Goal: Information Seeking & Learning: Learn about a topic

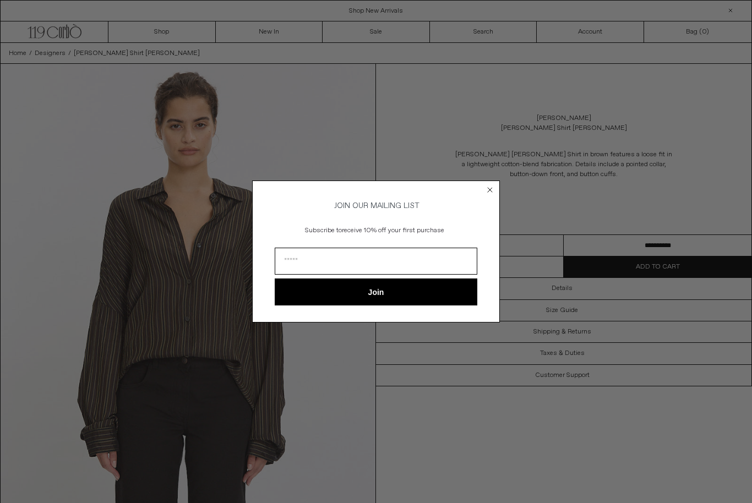
click at [487, 197] on form "JOIN OUR MAILING LIST Subscribe to receive 10% off your first purchase Join ***…" at bounding box center [376, 252] width 248 height 142
click at [494, 191] on circle "Close dialog" at bounding box center [490, 190] width 10 height 10
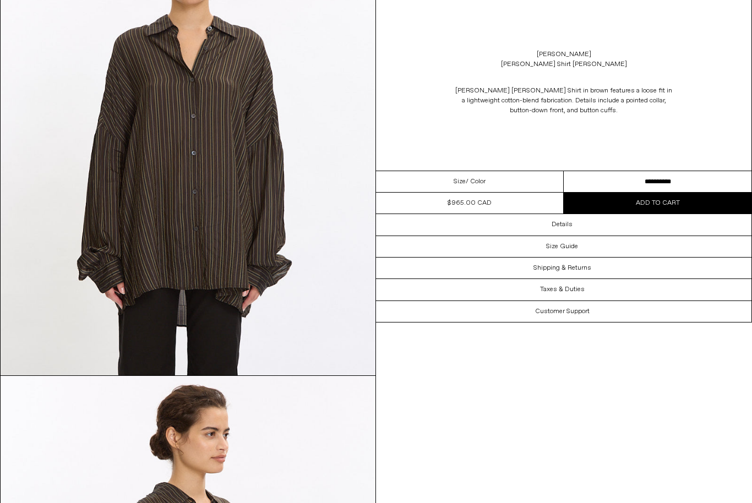
scroll to position [1079, 0]
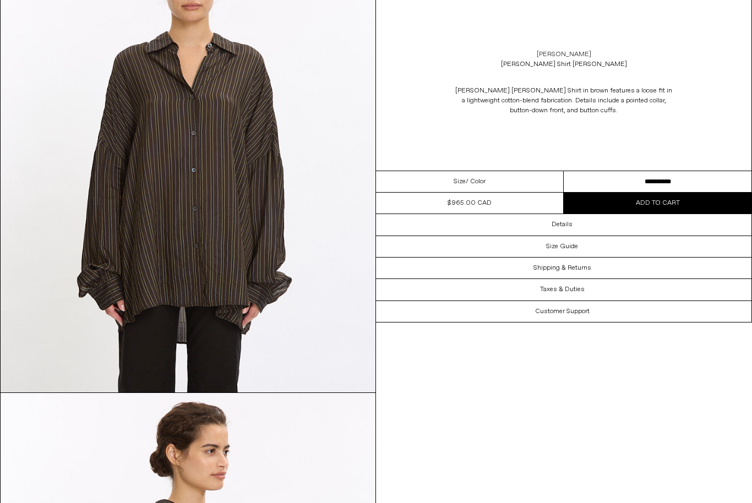
click at [588, 53] on link "[PERSON_NAME]" at bounding box center [564, 55] width 55 height 10
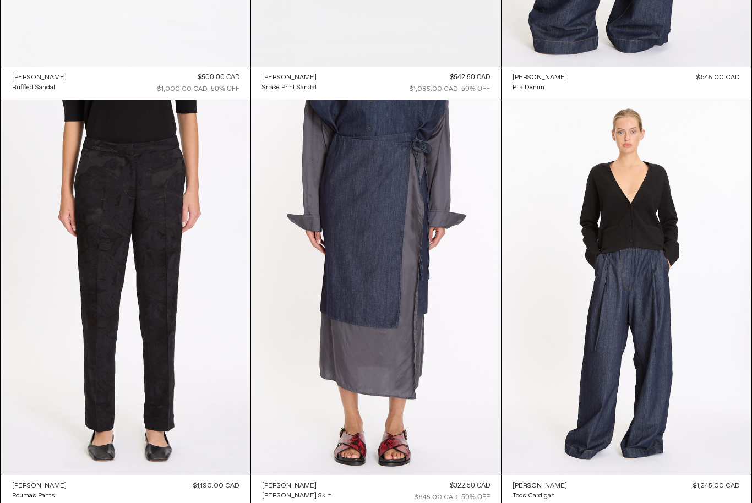
scroll to position [2815, 0]
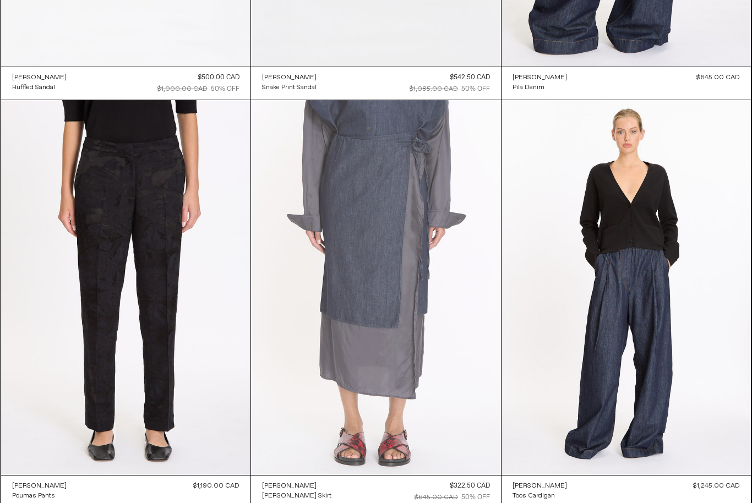
click at [393, 247] on at bounding box center [376, 287] width 250 height 375
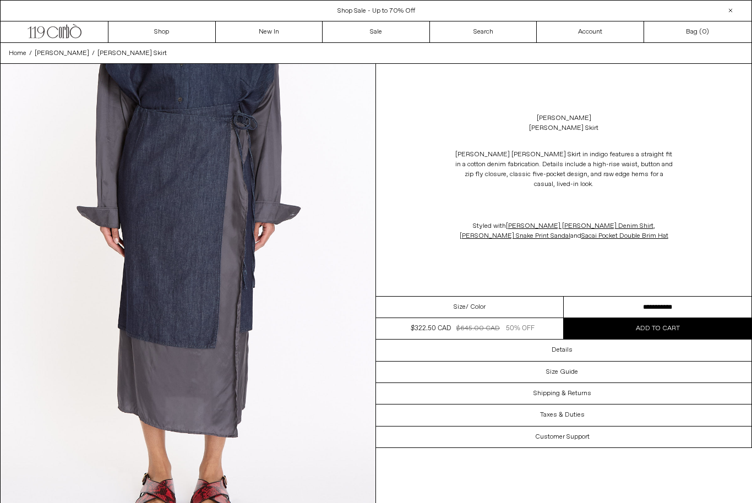
click at [598, 118] on div "Dries Van Noten Silene Denim Skirt" at bounding box center [564, 123] width 376 height 31
click at [374, 38] on link "Sale" at bounding box center [376, 31] width 107 height 21
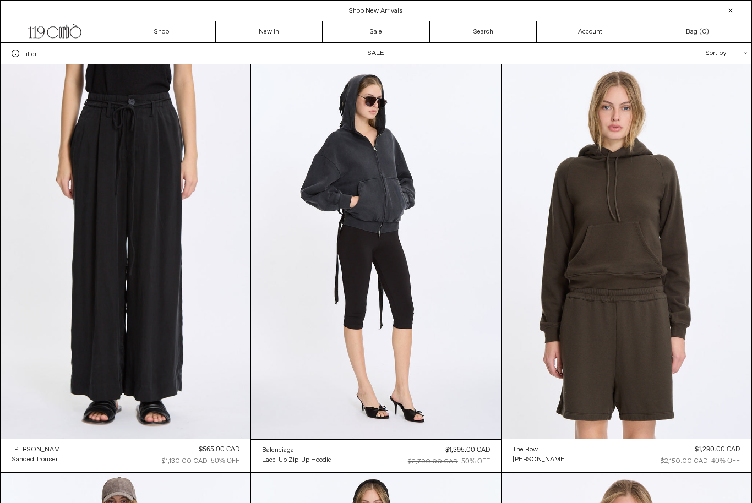
click at [28, 53] on span "Filter" at bounding box center [29, 54] width 15 height 8
click at [0, 0] on select "**********" at bounding box center [0, 0] width 0 height 0
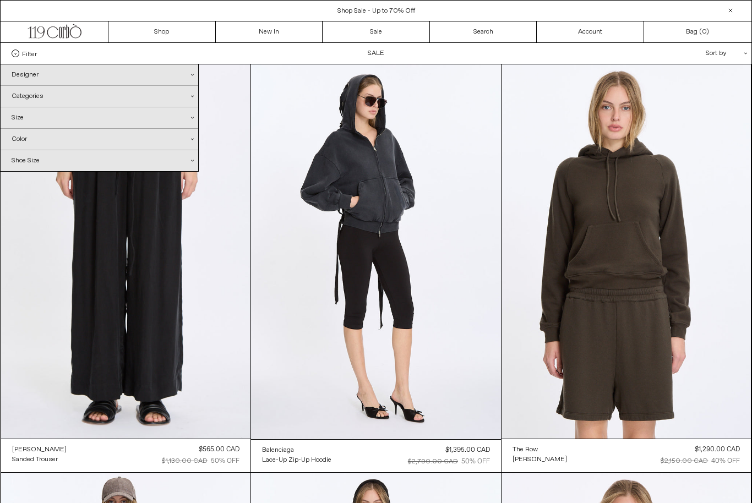
click at [161, 97] on div "Categories .cls-1{fill:#231f20}" at bounding box center [100, 96] width 198 height 21
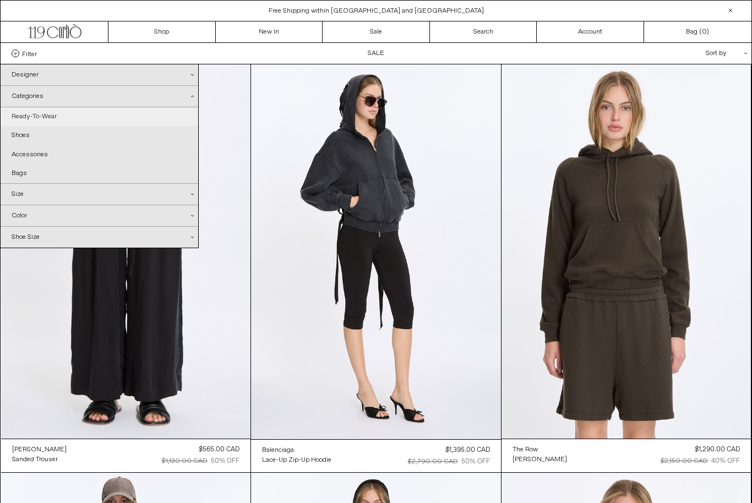
click at [57, 120] on link "Ready-To-Wear" at bounding box center [100, 116] width 198 height 19
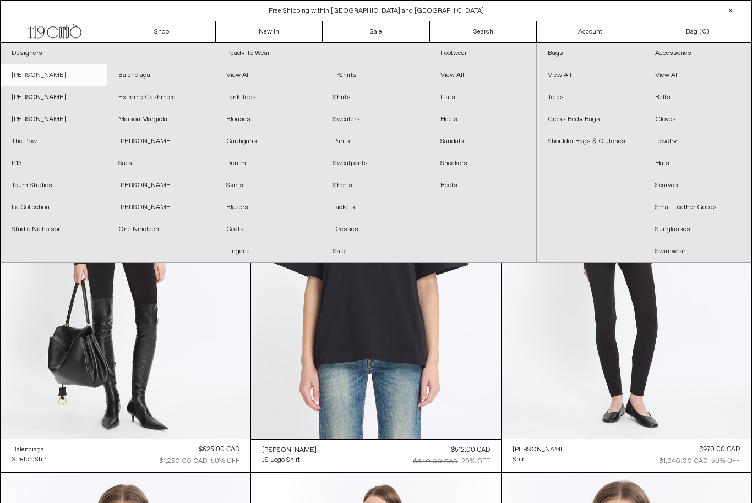
click at [75, 76] on link "[PERSON_NAME]" at bounding box center [54, 75] width 107 height 22
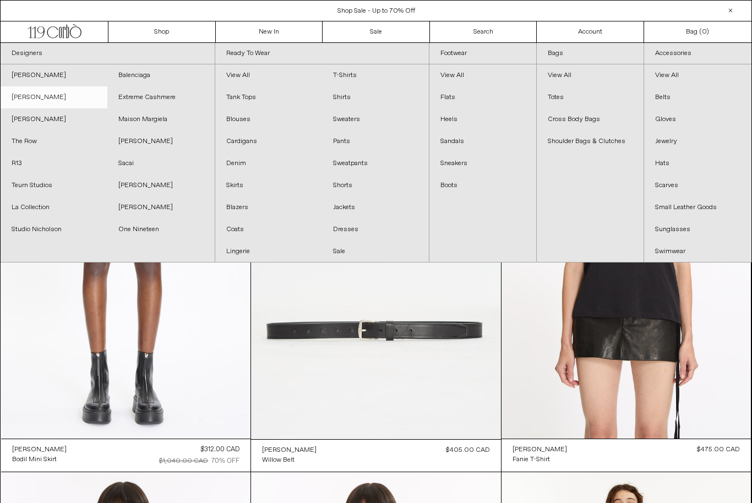
click at [48, 99] on link "[PERSON_NAME]" at bounding box center [54, 97] width 107 height 22
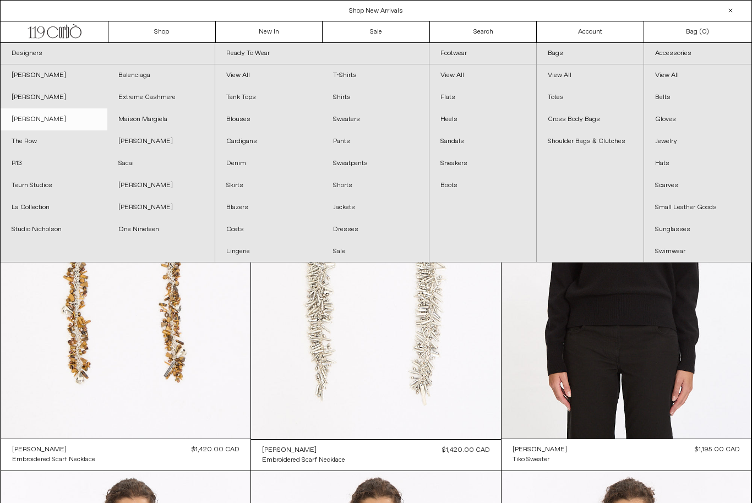
click at [38, 120] on link "[PERSON_NAME]" at bounding box center [54, 120] width 107 height 22
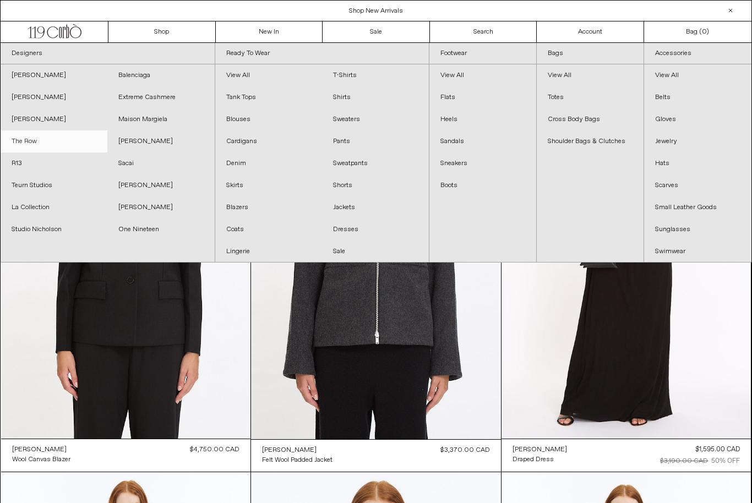
click at [36, 144] on link "The Row" at bounding box center [54, 142] width 107 height 22
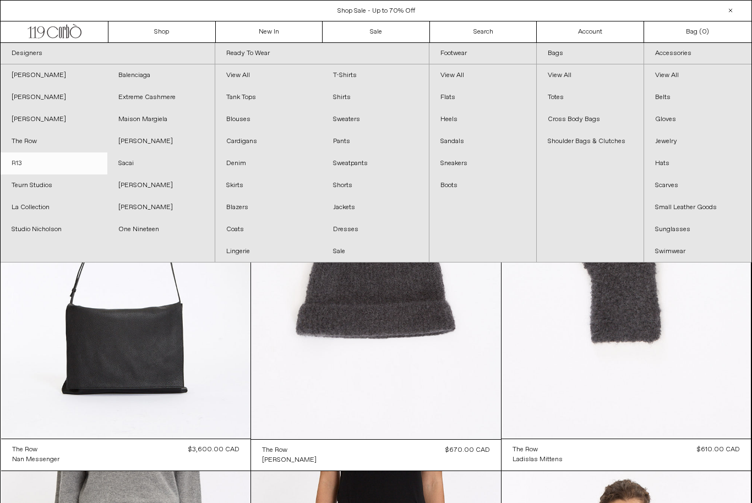
click at [20, 164] on link "R13" at bounding box center [54, 164] width 107 height 22
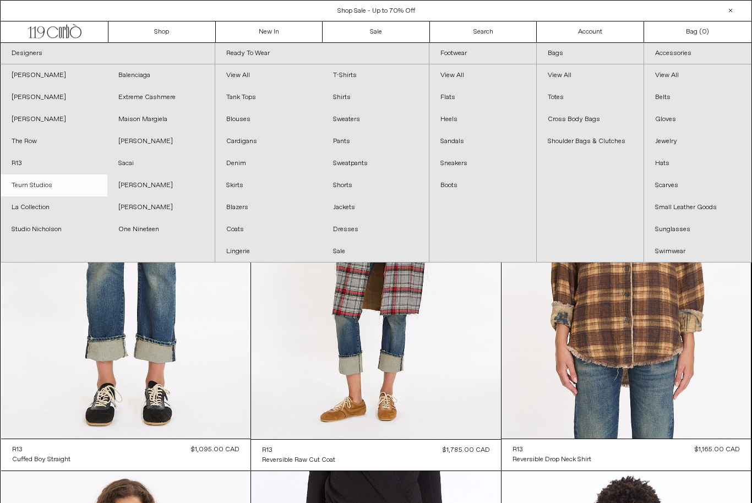
click at [50, 188] on link "Teurn Studios" at bounding box center [54, 186] width 107 height 22
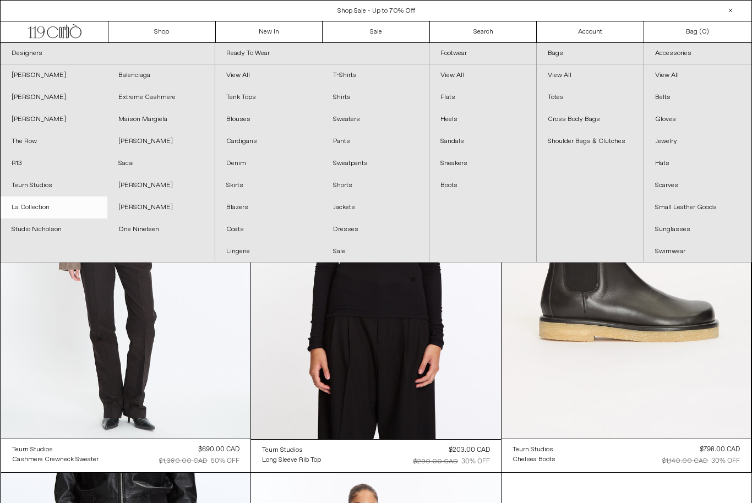
click at [52, 210] on link "La Collection" at bounding box center [54, 208] width 107 height 22
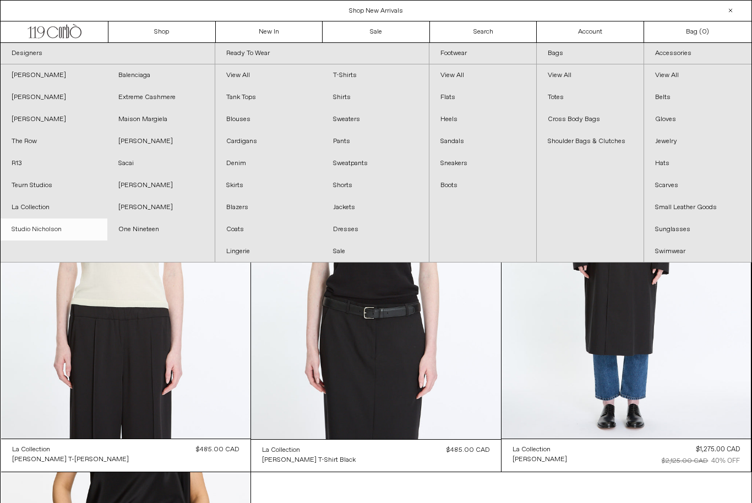
click at [57, 234] on link "Studio Nicholson" at bounding box center [54, 230] width 107 height 22
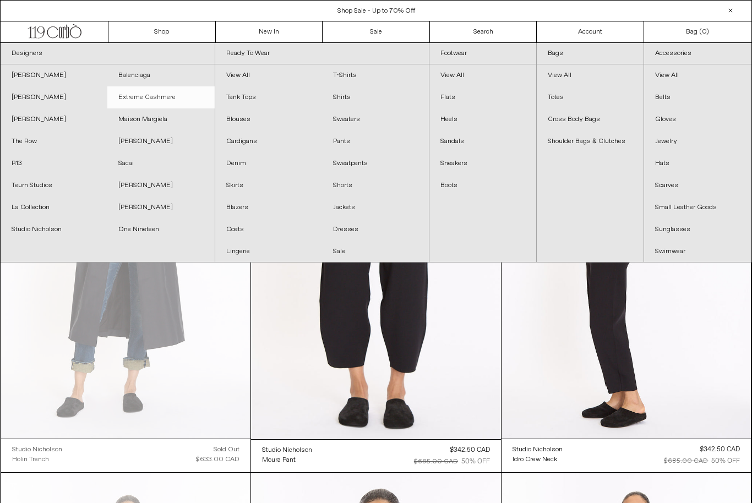
click at [177, 99] on link "Extreme Cashmere" at bounding box center [160, 97] width 107 height 22
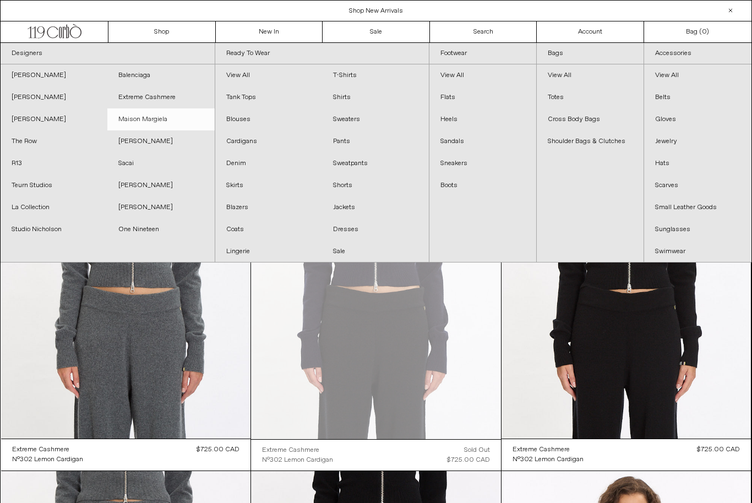
click at [162, 120] on link "Maison Margiela" at bounding box center [160, 120] width 107 height 22
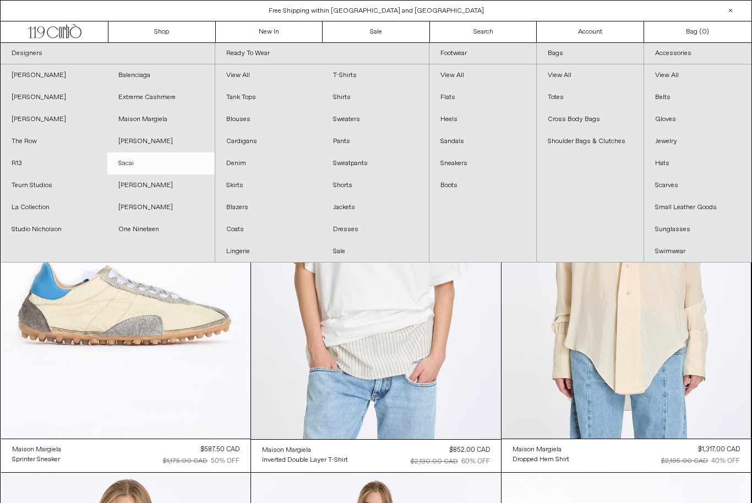
click at [133, 165] on link "Sacai" at bounding box center [160, 164] width 107 height 22
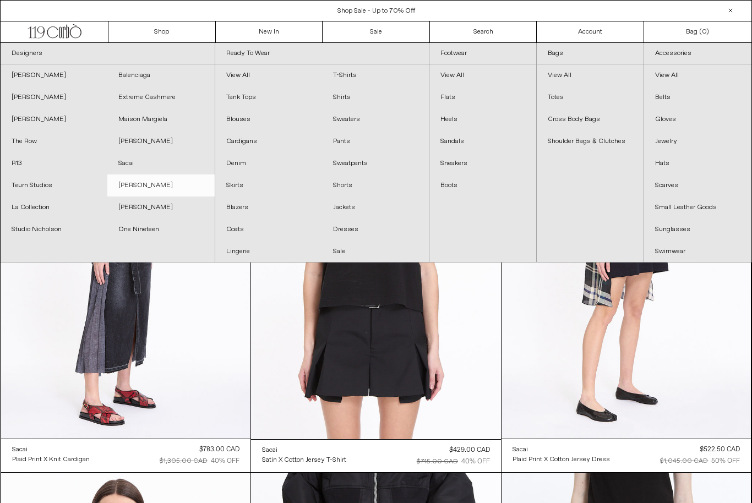
click at [173, 189] on link "[PERSON_NAME]" at bounding box center [160, 186] width 107 height 22
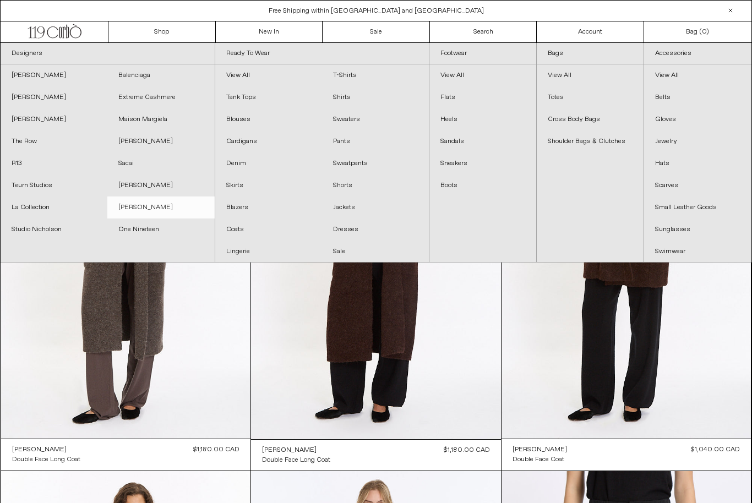
click at [165, 213] on link "[PERSON_NAME]" at bounding box center [160, 208] width 107 height 22
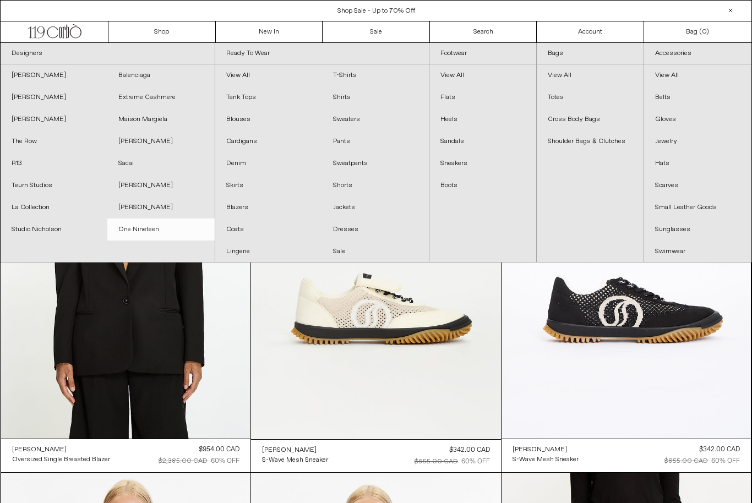
click at [159, 232] on link "One Nineteen" at bounding box center [160, 230] width 107 height 22
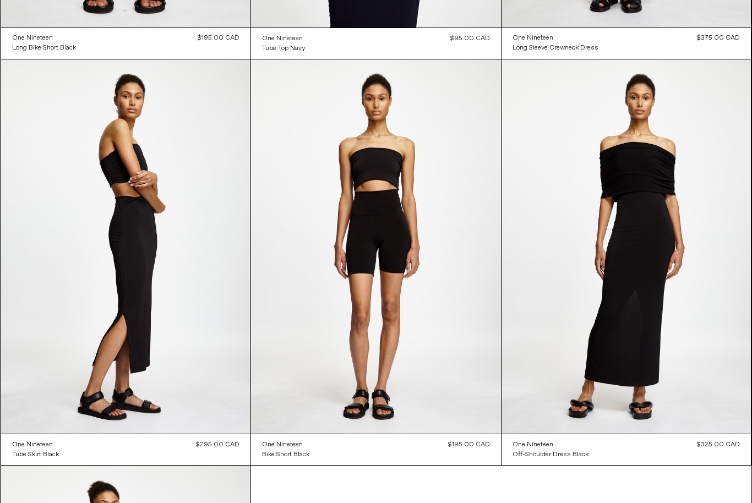
scroll to position [2062, 0]
